Goal: Obtain resource: Obtain resource

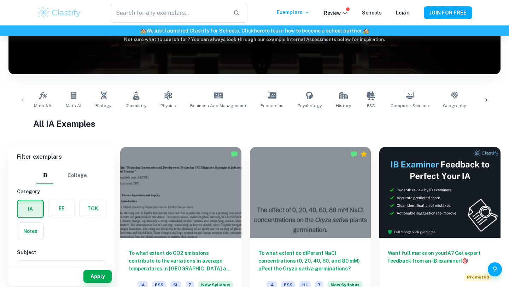
scroll to position [105, 0]
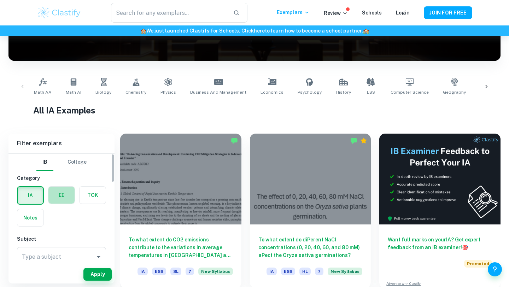
click at [59, 193] on label "button" at bounding box center [61, 195] width 26 height 17
click at [0, 0] on input "radio" at bounding box center [0, 0] width 0 height 0
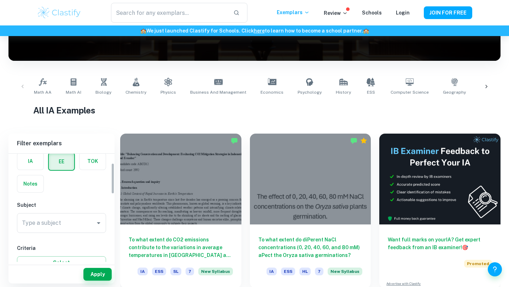
scroll to position [40, 0]
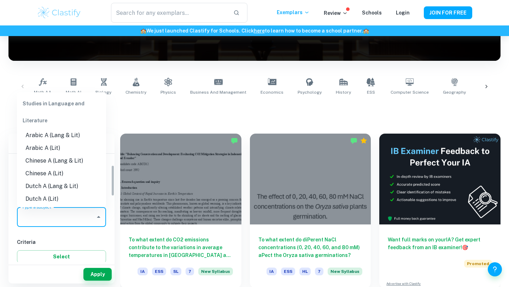
click at [74, 221] on input "Type a subject" at bounding box center [56, 216] width 72 height 13
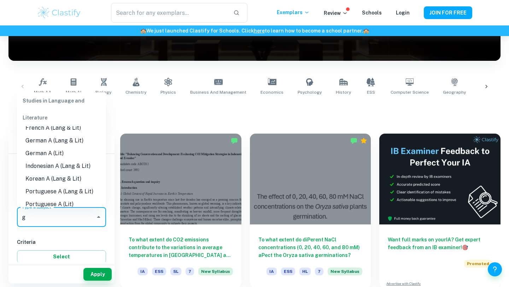
scroll to position [0, 0]
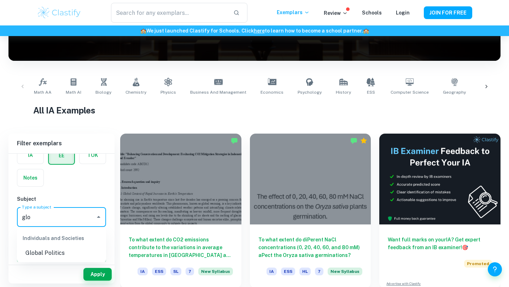
click at [49, 252] on li "Global Politics" at bounding box center [61, 253] width 89 height 13
type input "Global Politics"
click at [92, 272] on button "Apply" at bounding box center [97, 274] width 28 height 13
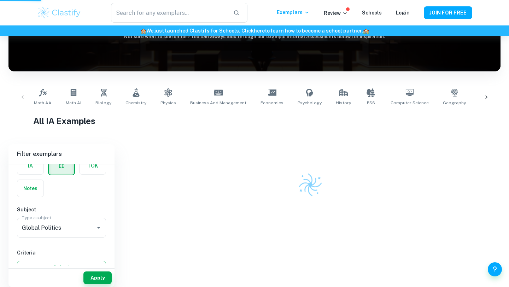
scroll to position [91, 0]
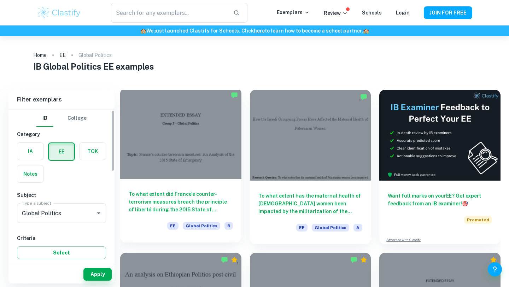
click at [164, 207] on h6 "To what extent did France's counter-terrorism measures breach the principle of …" at bounding box center [181, 201] width 104 height 23
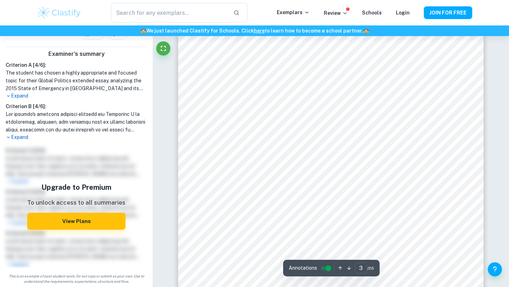
scroll to position [919, 0]
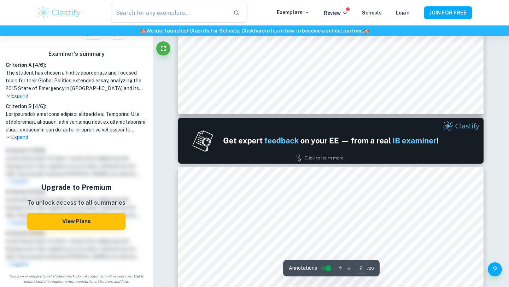
type input "1"
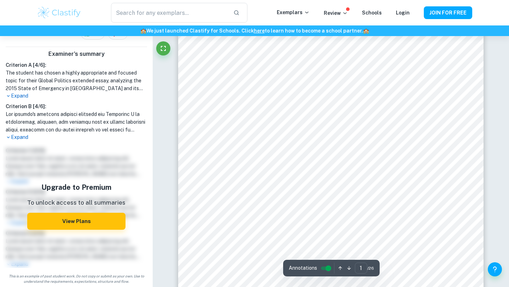
scroll to position [0, 0]
